Goal: Task Accomplishment & Management: Manage account settings

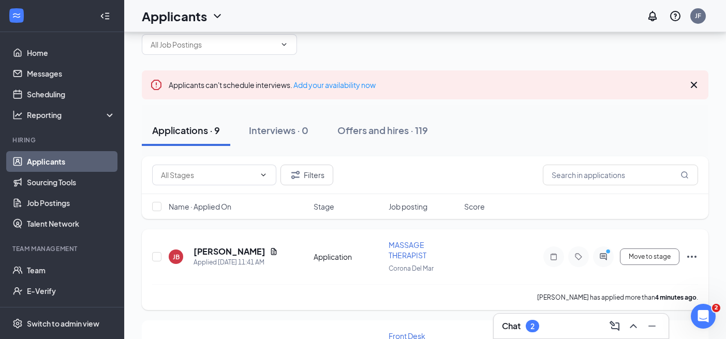
scroll to position [32, 0]
click at [217, 251] on h5 "[PERSON_NAME]" at bounding box center [230, 250] width 72 height 11
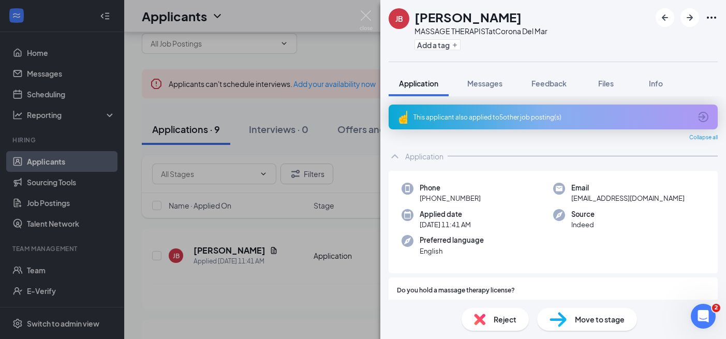
click at [493, 109] on div "This applicant also applied to 5 other job posting(s)" at bounding box center [553, 117] width 329 height 25
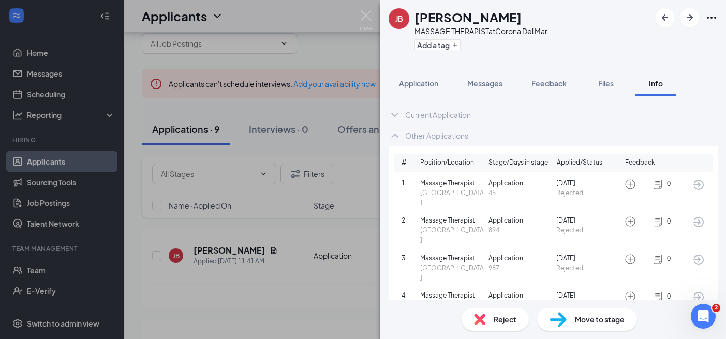
scroll to position [21, 0]
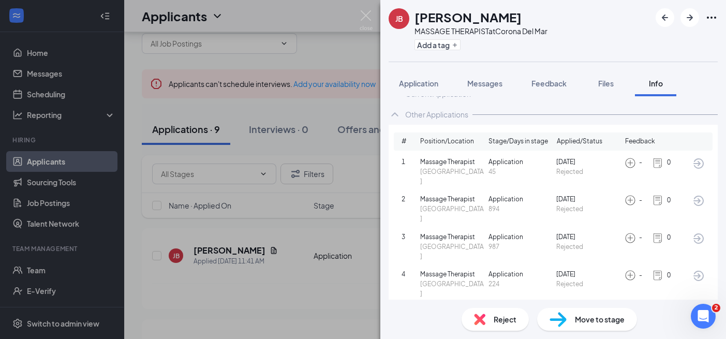
click at [432, 83] on span "Application" at bounding box center [418, 83] width 39 height 9
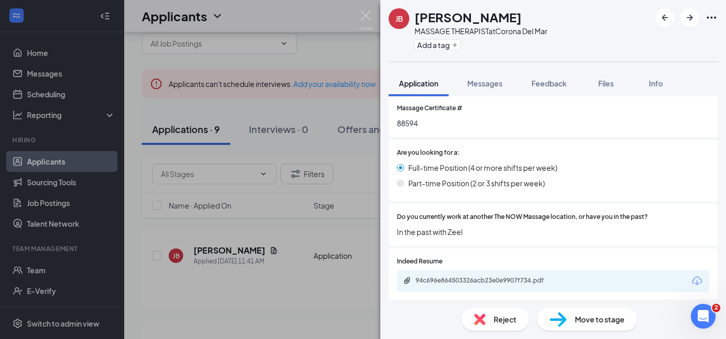
scroll to position [300, 0]
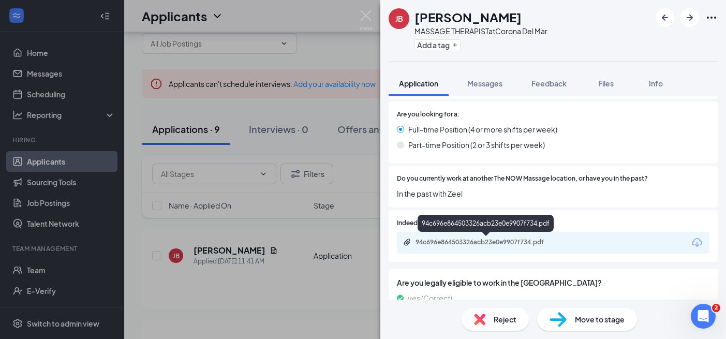
click at [487, 238] on div "94c696e864503326acb23e0e9907f734.pdf" at bounding box center [488, 242] width 145 height 8
click at [491, 325] on div "Reject" at bounding box center [495, 319] width 67 height 23
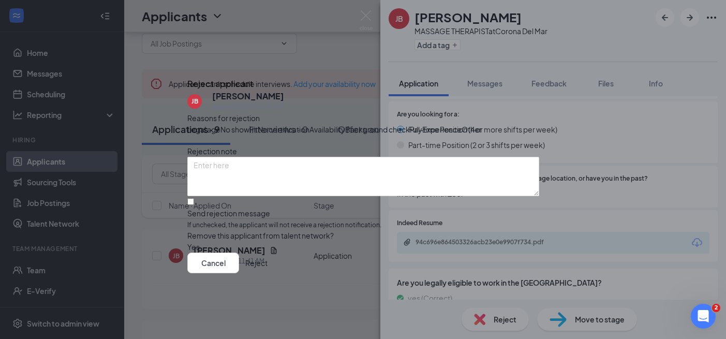
click at [268, 273] on button "Reject" at bounding box center [256, 263] width 22 height 21
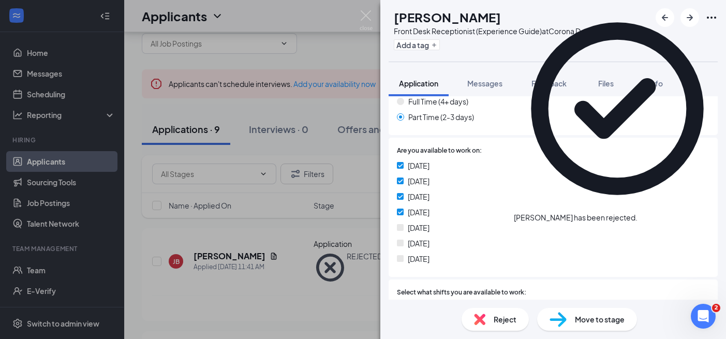
scroll to position [221, 0]
click at [501, 324] on span "Reject" at bounding box center [505, 319] width 23 height 11
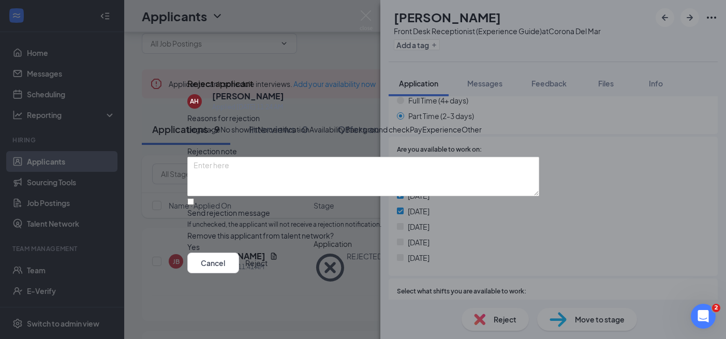
click at [268, 273] on button "Reject" at bounding box center [256, 263] width 22 height 21
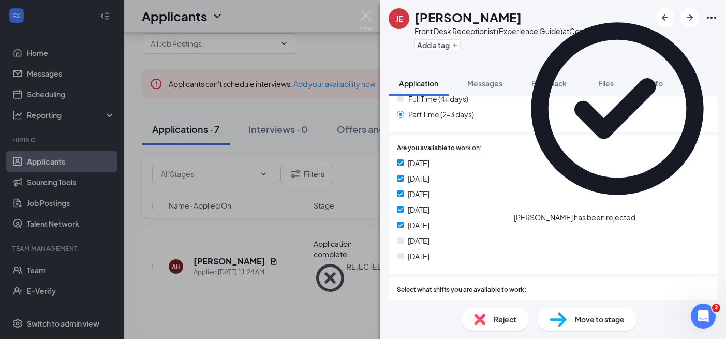
scroll to position [292, 0]
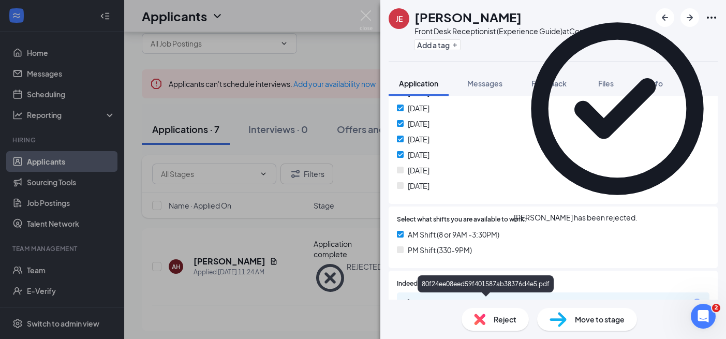
click at [511, 308] on div "Reject" at bounding box center [495, 319] width 67 height 23
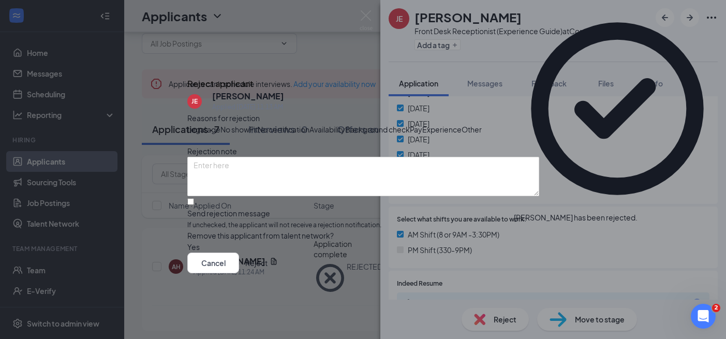
click at [268, 273] on button "Reject" at bounding box center [256, 263] width 22 height 21
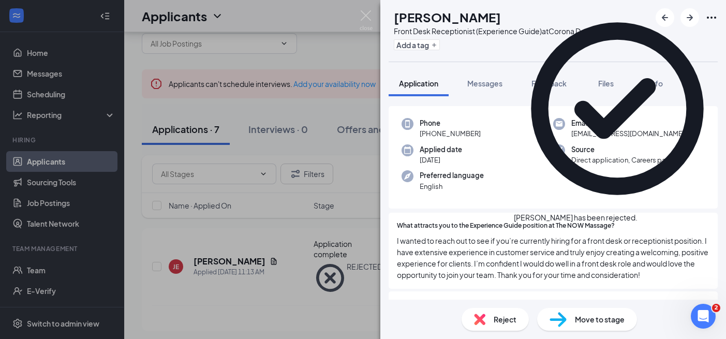
scroll to position [114, 0]
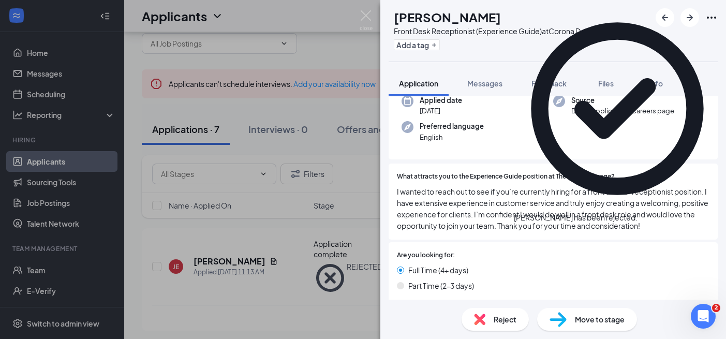
click at [299, 265] on div "[PERSON_NAME] [PERSON_NAME] Front Desk Receptionist (Experience Guide) at Coron…" at bounding box center [363, 169] width 726 height 339
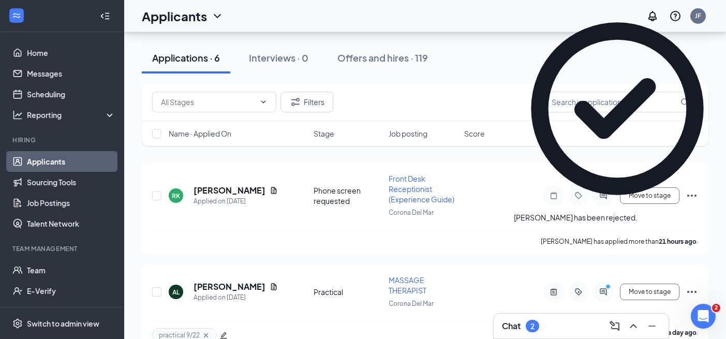
scroll to position [201, 0]
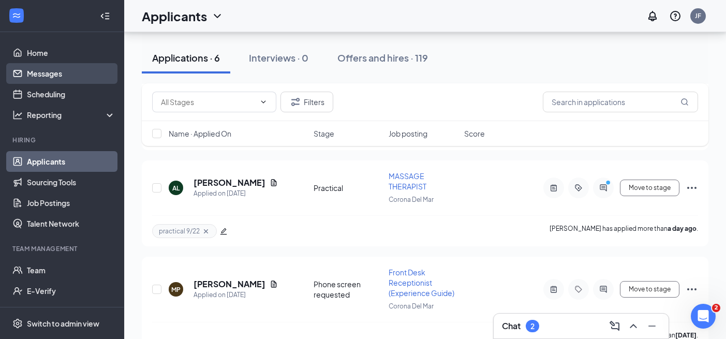
click at [59, 66] on link "Messages" at bounding box center [71, 73] width 89 height 21
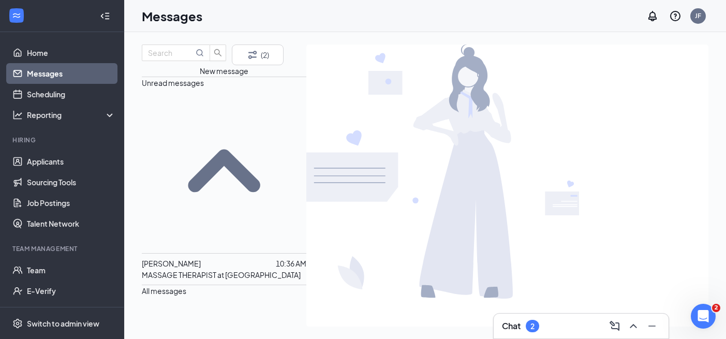
drag, startPoint x: 58, startPoint y: 66, endPoint x: 191, endPoint y: 139, distance: 151.1
click at [191, 259] on span "[PERSON_NAME]" at bounding box center [171, 263] width 59 height 9
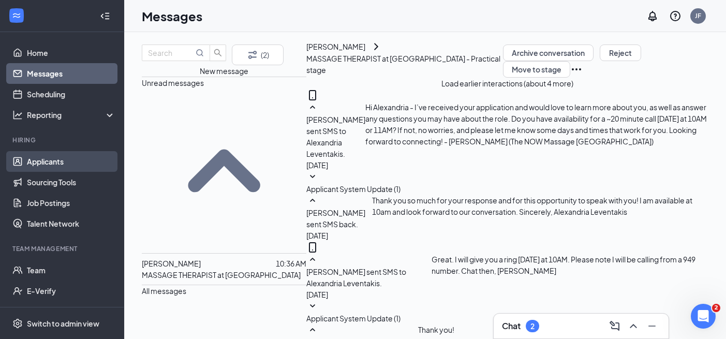
scroll to position [783, 0]
click at [53, 159] on link "Applicants" at bounding box center [71, 161] width 89 height 21
